Goal: Task Accomplishment & Management: Use online tool/utility

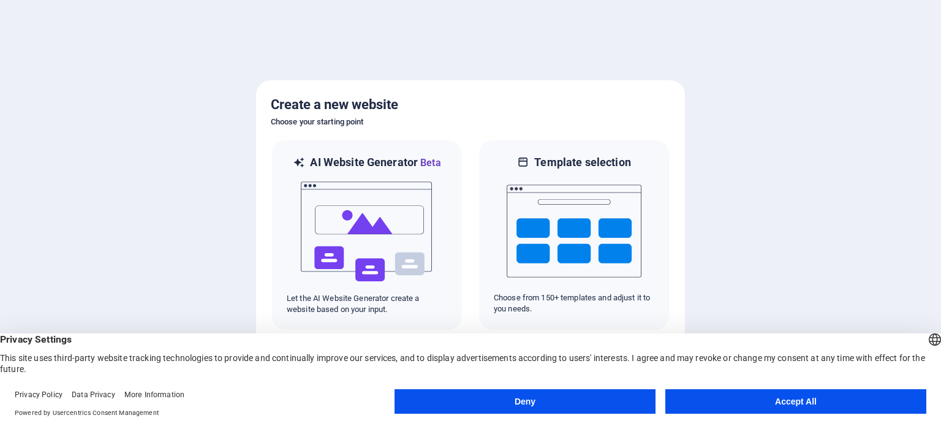
click at [792, 401] on button "Accept All" at bounding box center [796, 401] width 261 height 25
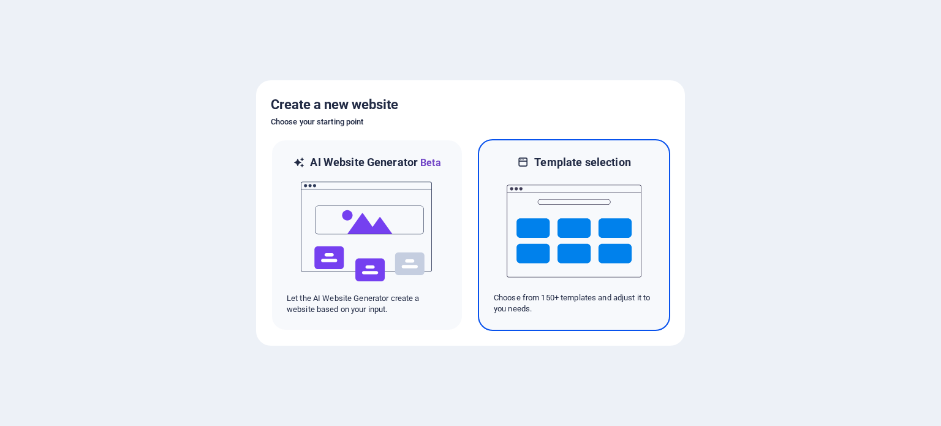
click at [574, 242] on img at bounding box center [574, 231] width 135 height 123
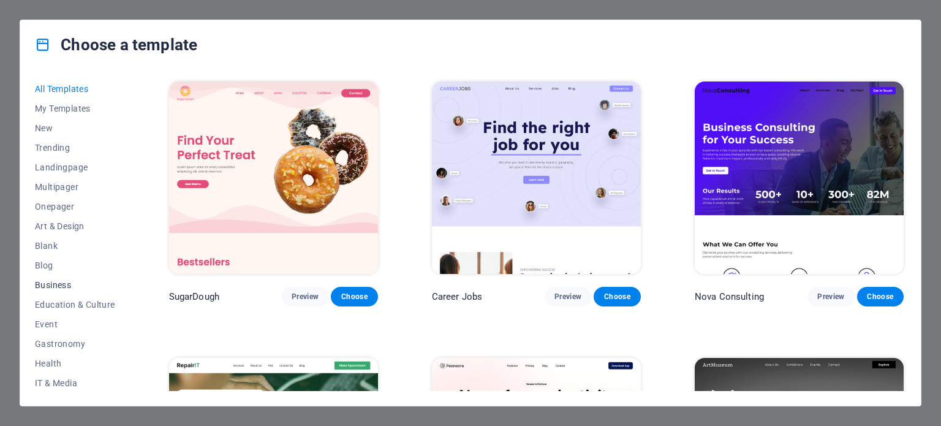
click at [53, 284] on span "Business" at bounding box center [75, 285] width 80 height 10
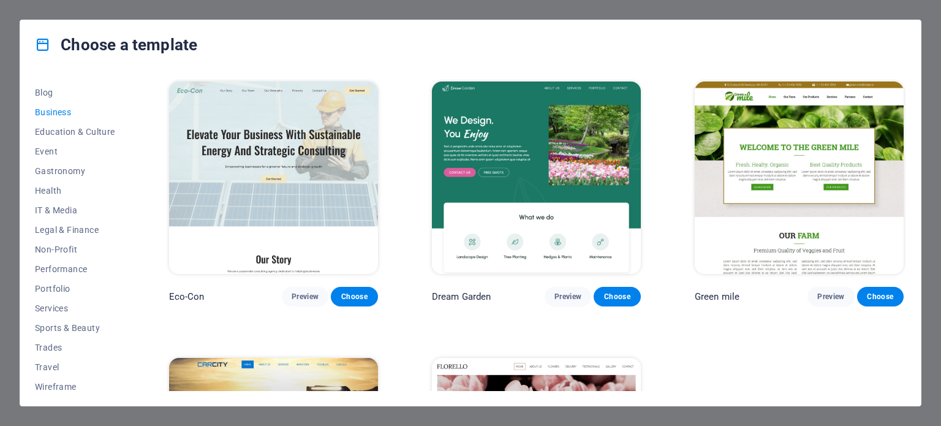
scroll to position [178, 0]
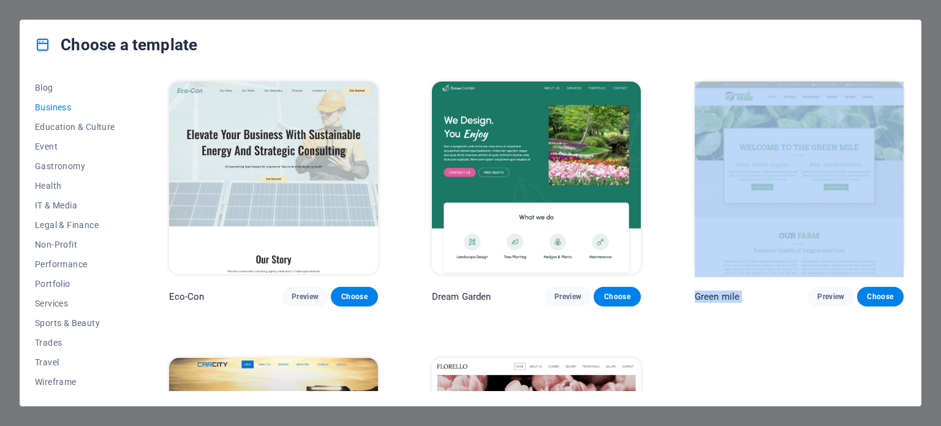
drag, startPoint x: 903, startPoint y: 262, endPoint x: 907, endPoint y: 278, distance: 16.5
click at [902, 309] on div "Eco-Con Preview Choose Dream Garden Preview Choose Green mile Preview Choose Ca…" at bounding box center [537, 331] width 740 height 504
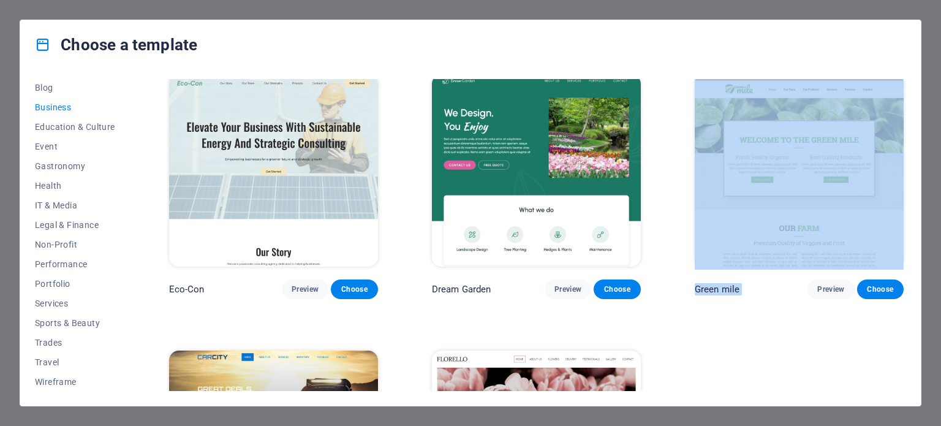
scroll to position [0, 0]
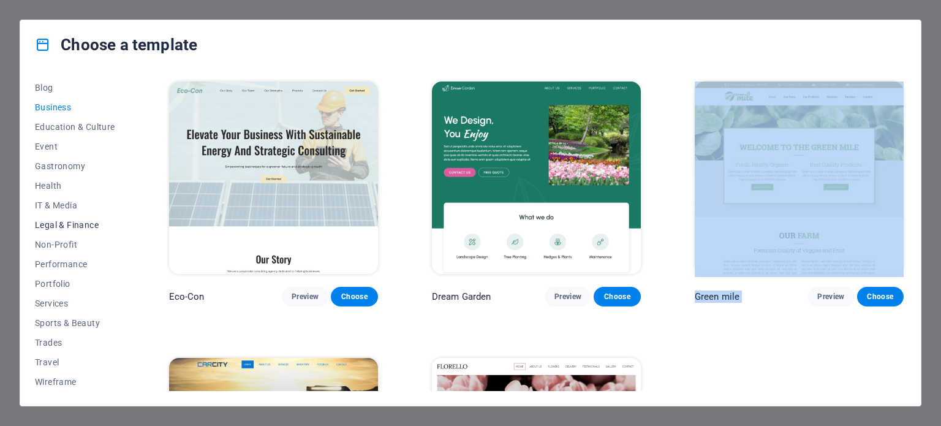
click at [42, 222] on span "Legal & Finance" at bounding box center [75, 225] width 80 height 10
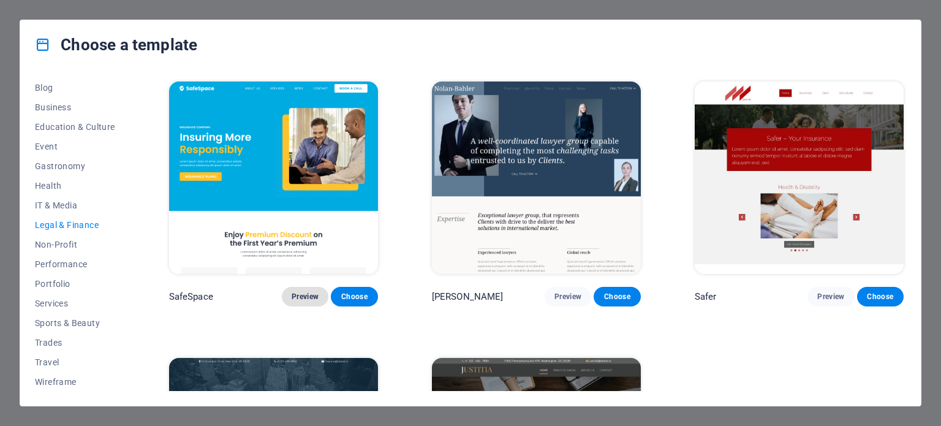
click at [294, 298] on span "Preview" at bounding box center [305, 297] width 27 height 10
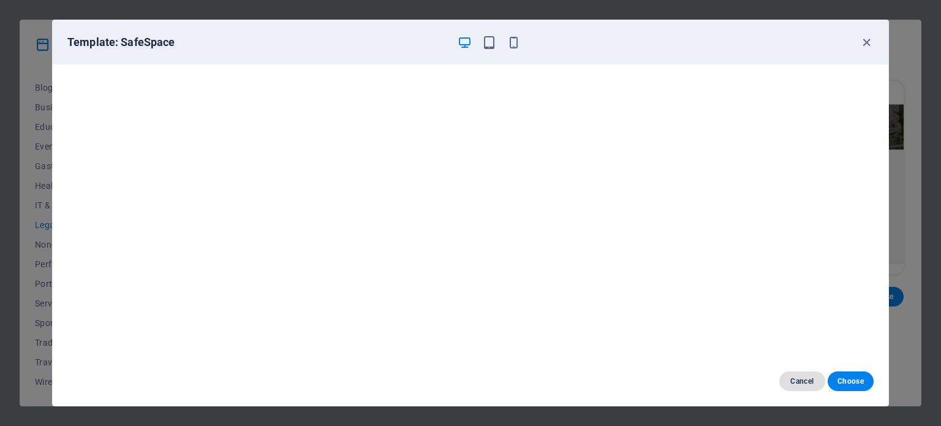
click at [800, 385] on span "Cancel" at bounding box center [802, 381] width 26 height 10
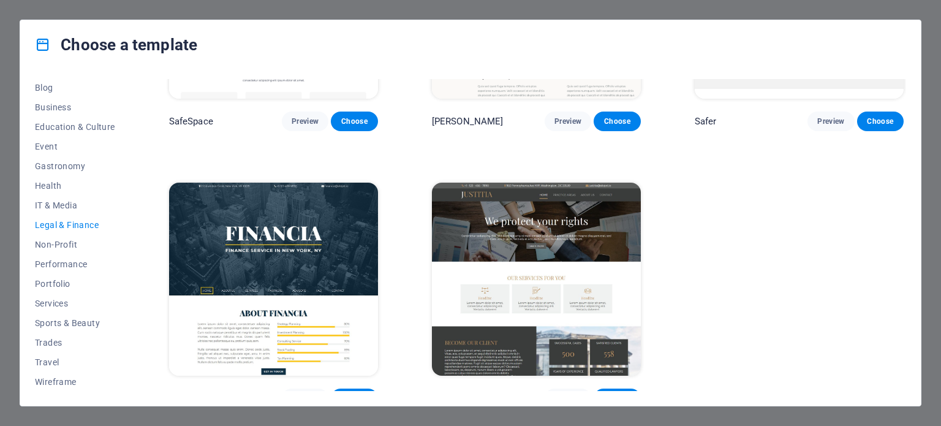
scroll to position [189, 0]
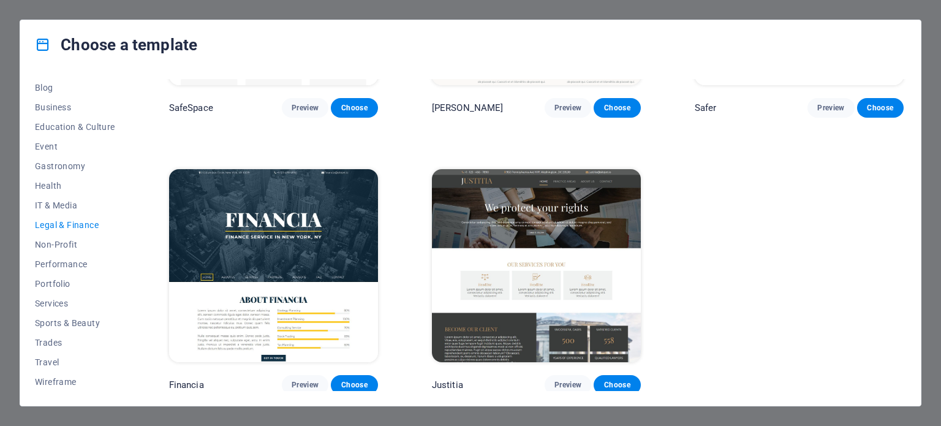
click at [560, 211] on img at bounding box center [536, 265] width 209 height 192
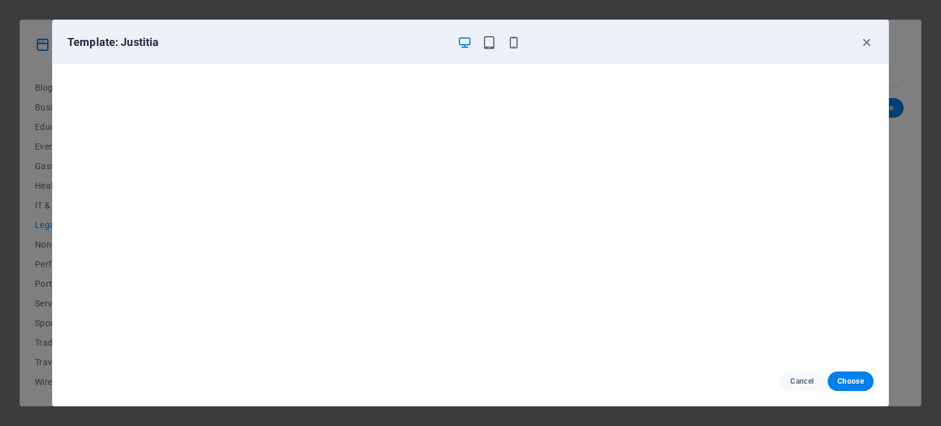
scroll to position [3, 0]
click at [865, 45] on icon "button" at bounding box center [867, 43] width 14 height 14
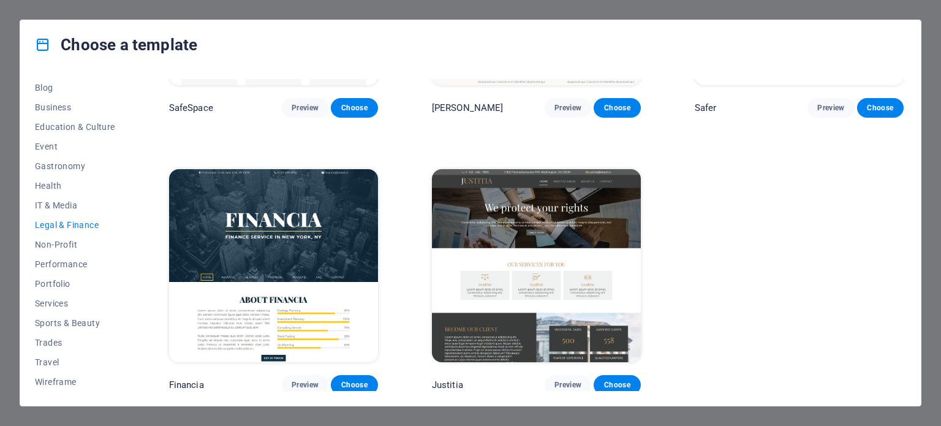
click at [264, 234] on img at bounding box center [273, 265] width 209 height 192
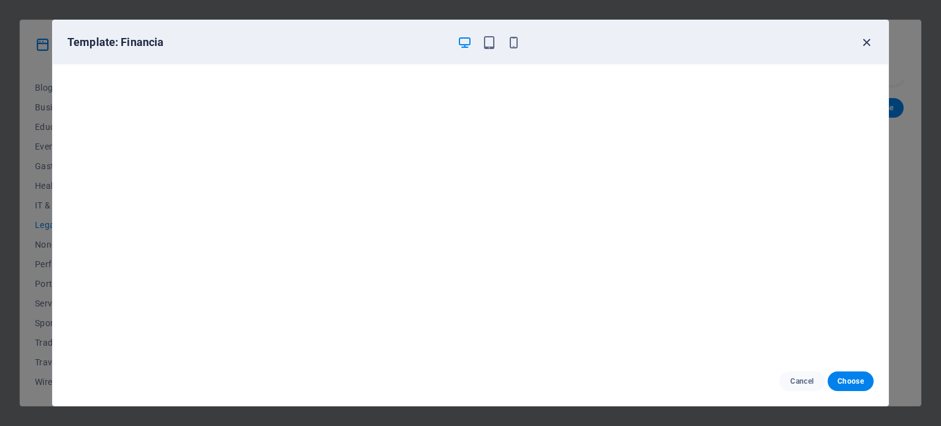
click at [866, 41] on icon "button" at bounding box center [867, 43] width 14 height 14
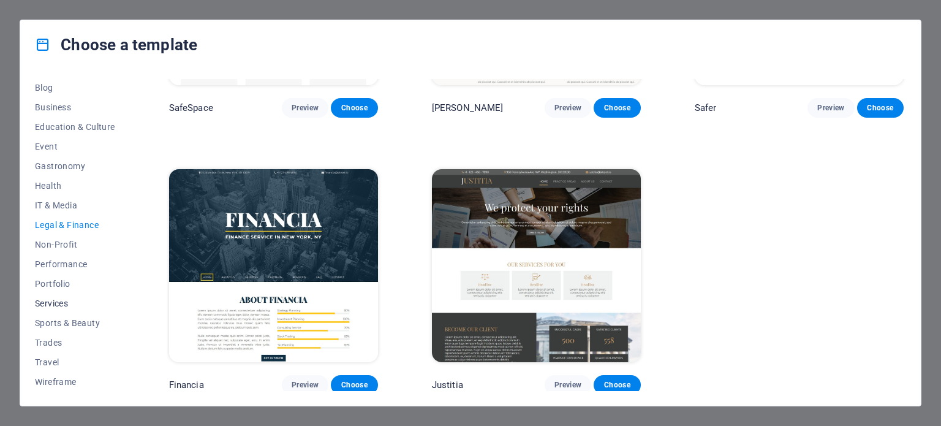
click at [50, 302] on span "Services" at bounding box center [75, 303] width 80 height 10
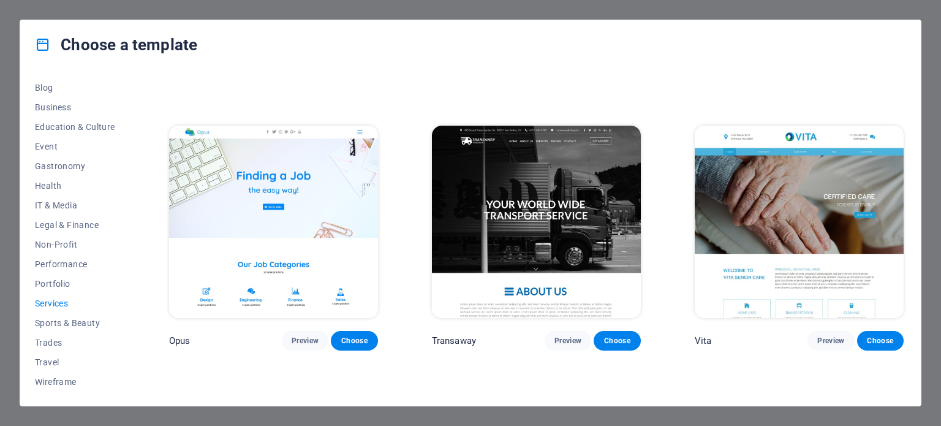
scroll to position [1597, 0]
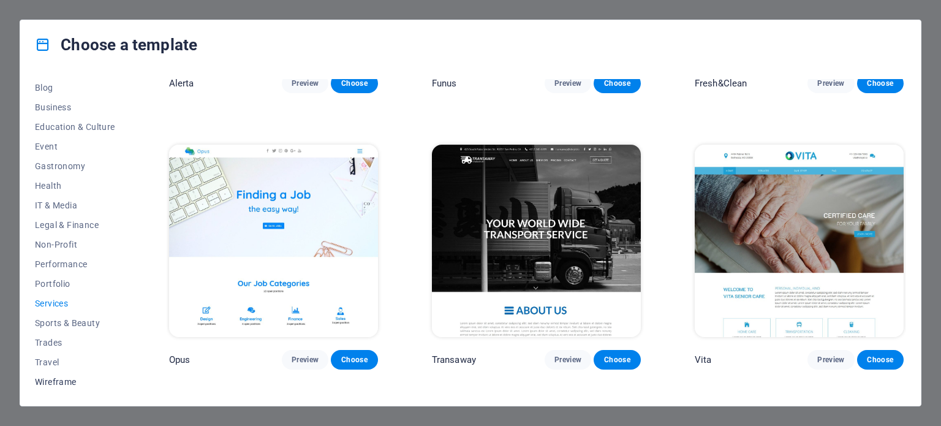
click at [47, 381] on span "Wireframe" at bounding box center [75, 382] width 80 height 10
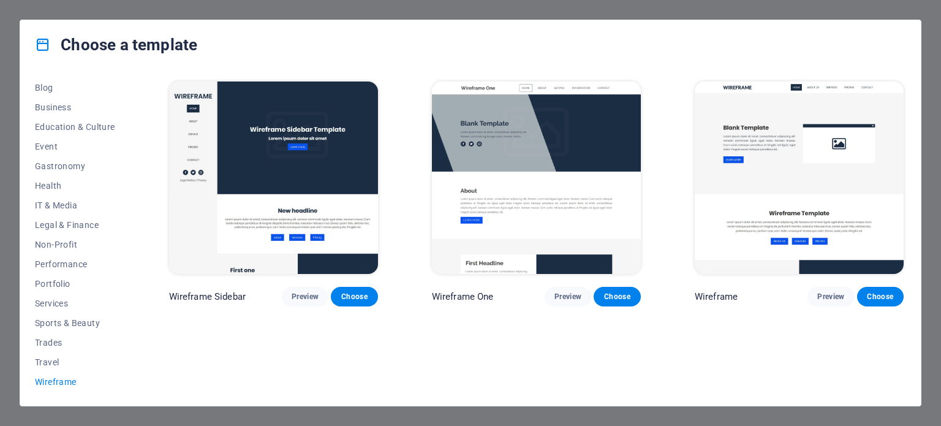
scroll to position [0, 0]
click at [47, 245] on span "Non-Profit" at bounding box center [75, 245] width 80 height 10
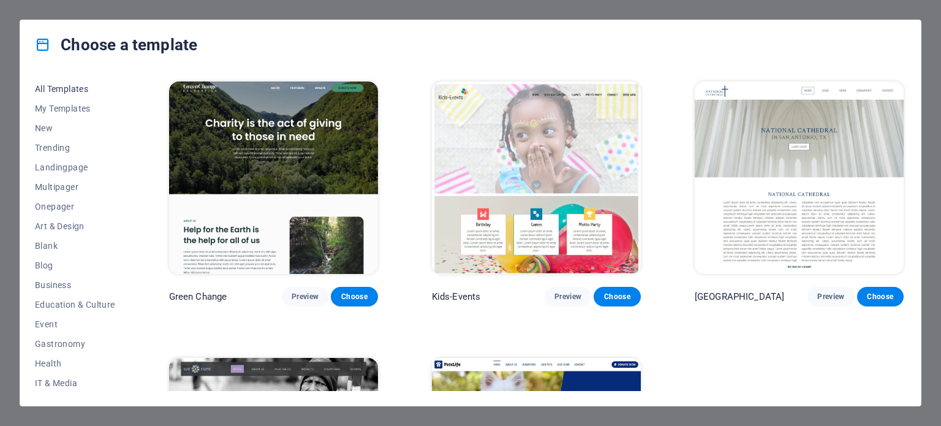
click at [66, 88] on span "All Templates" at bounding box center [75, 89] width 80 height 10
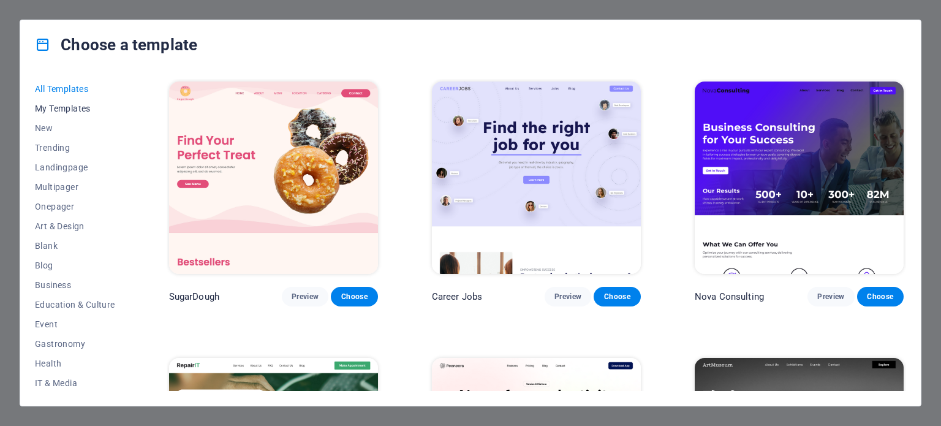
click at [62, 110] on span "My Templates" at bounding box center [75, 109] width 80 height 10
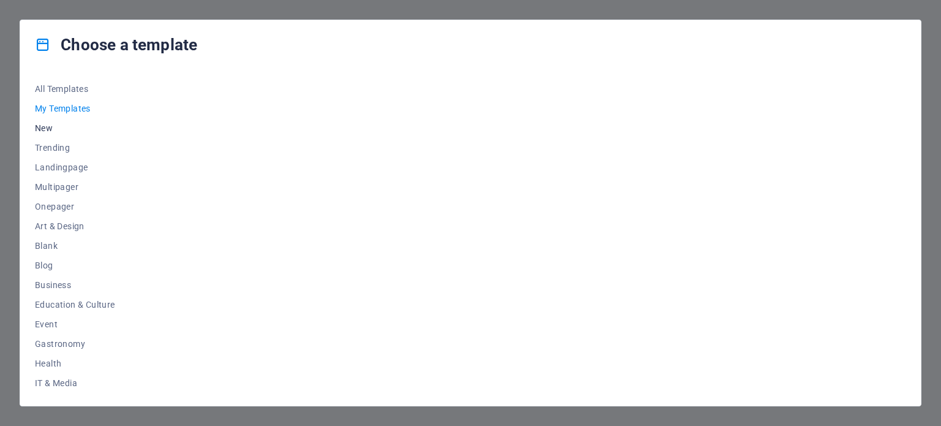
click at [45, 127] on span "New" at bounding box center [75, 128] width 80 height 10
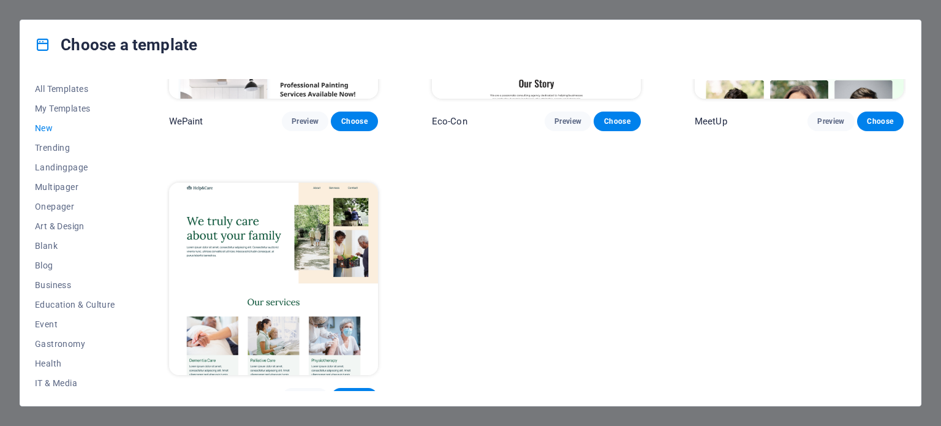
scroll to position [1016, 0]
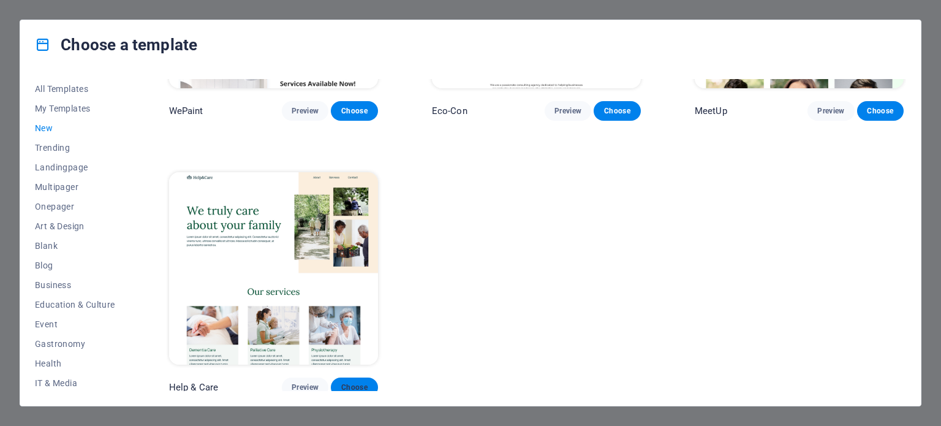
click at [351, 382] on span "Choose" at bounding box center [354, 387] width 27 height 10
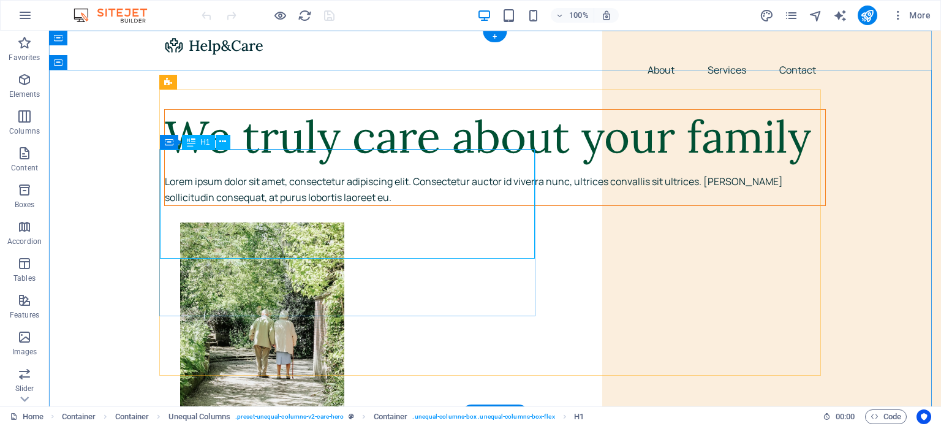
click at [221, 164] on div "We truly care about your family" at bounding box center [495, 137] width 661 height 55
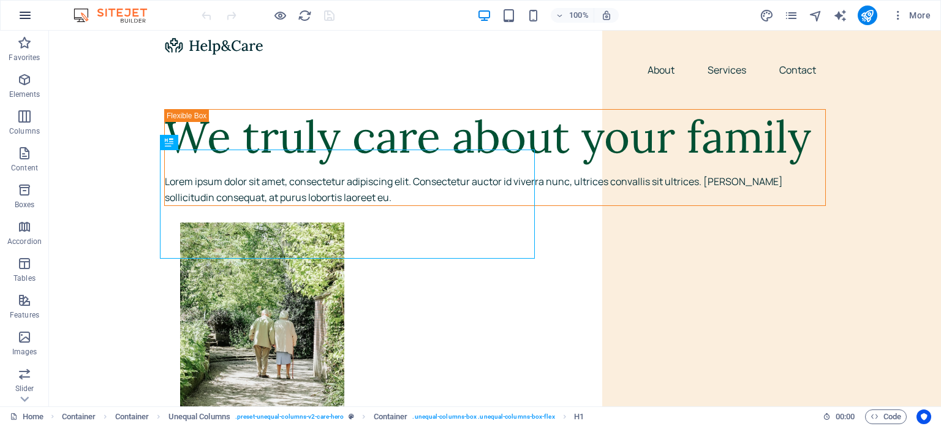
click at [28, 15] on icon "button" at bounding box center [25, 15] width 15 height 15
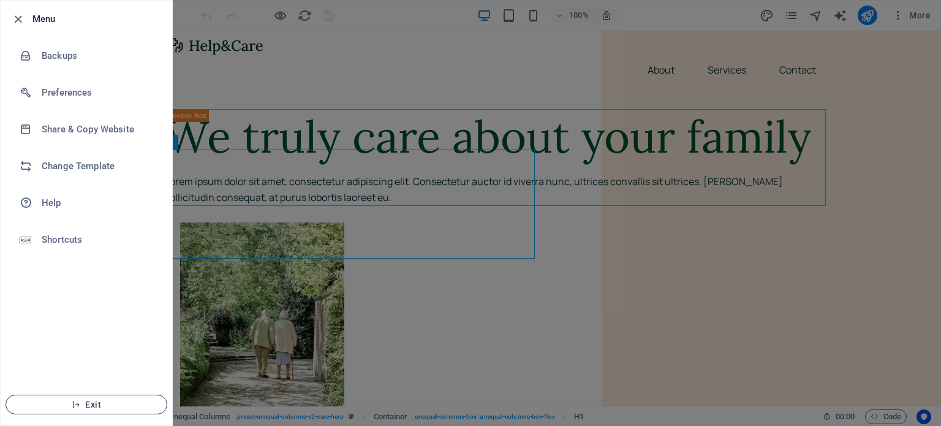
click at [91, 405] on span "Exit" at bounding box center [86, 405] width 141 height 10
